Goal: Use online tool/utility: Utilize a website feature to perform a specific function

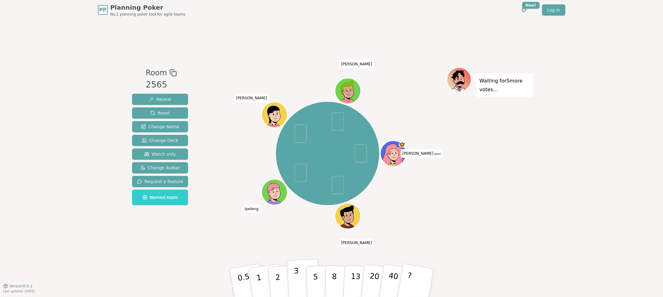
click at [297, 279] on p "3" at bounding box center [296, 283] width 7 height 34
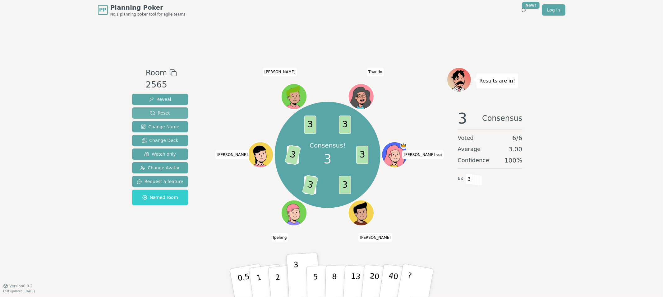
click at [159, 114] on span "Reset" at bounding box center [160, 113] width 20 height 6
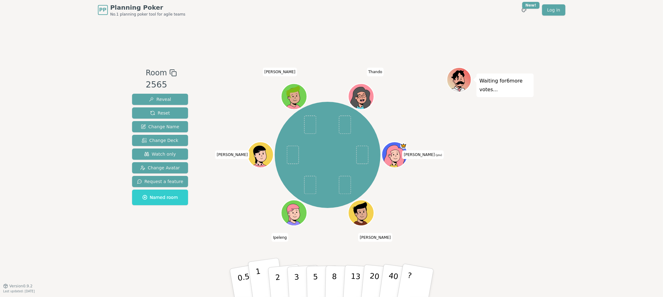
click at [260, 286] on p "1" at bounding box center [259, 283] width 9 height 34
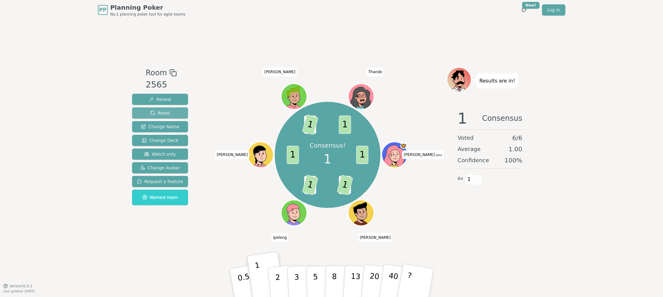
click at [168, 111] on button "Reset" at bounding box center [160, 112] width 56 height 11
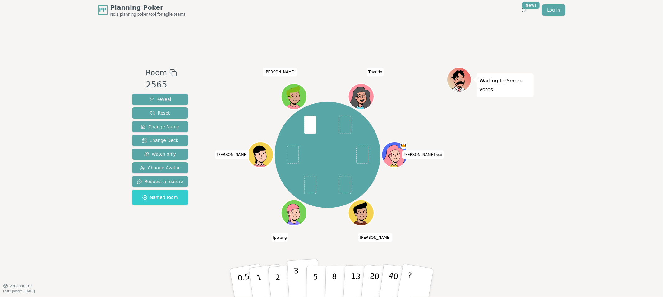
click at [297, 285] on p "3" at bounding box center [296, 283] width 7 height 34
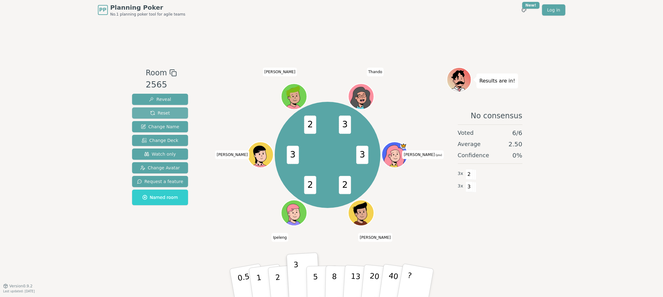
click at [160, 113] on span "Reset" at bounding box center [160, 113] width 20 height 6
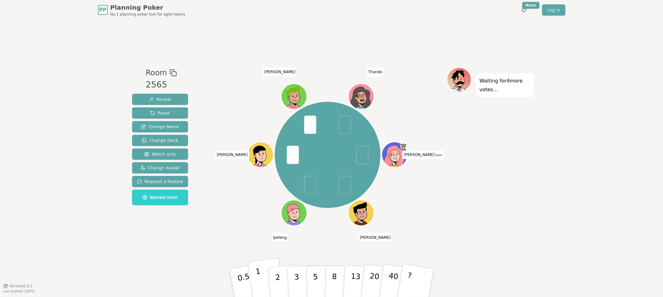
click at [262, 281] on button "1" at bounding box center [266, 282] width 37 height 50
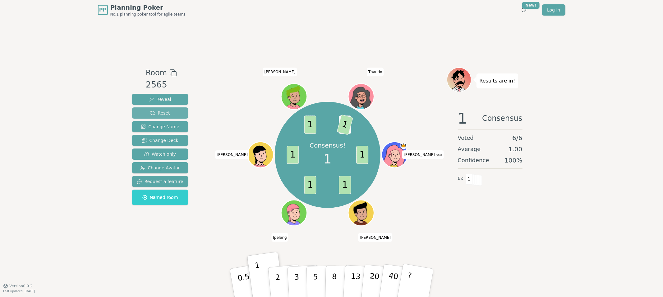
click at [158, 116] on button "Reset" at bounding box center [160, 112] width 56 height 11
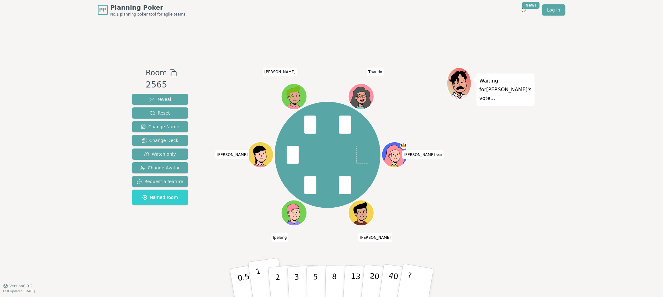
click at [259, 285] on p "1" at bounding box center [259, 283] width 9 height 34
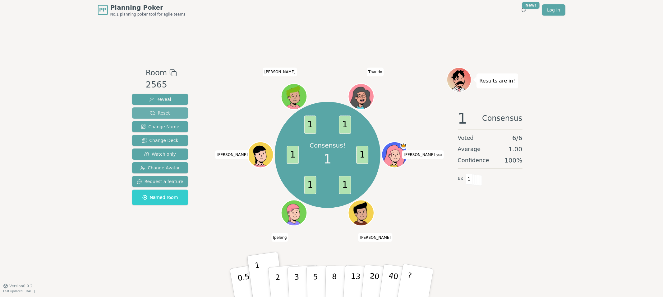
click at [167, 113] on span "Reset" at bounding box center [160, 113] width 20 height 6
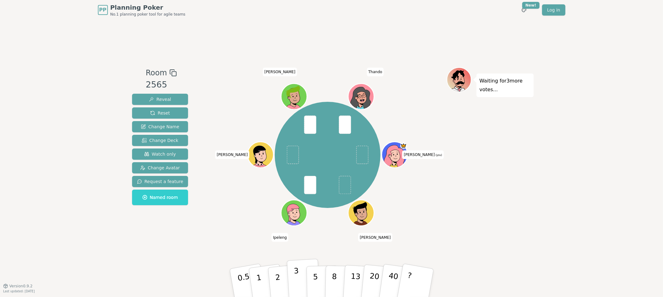
click at [294, 285] on button "3" at bounding box center [304, 282] width 34 height 48
